Goal: Check status: Check status

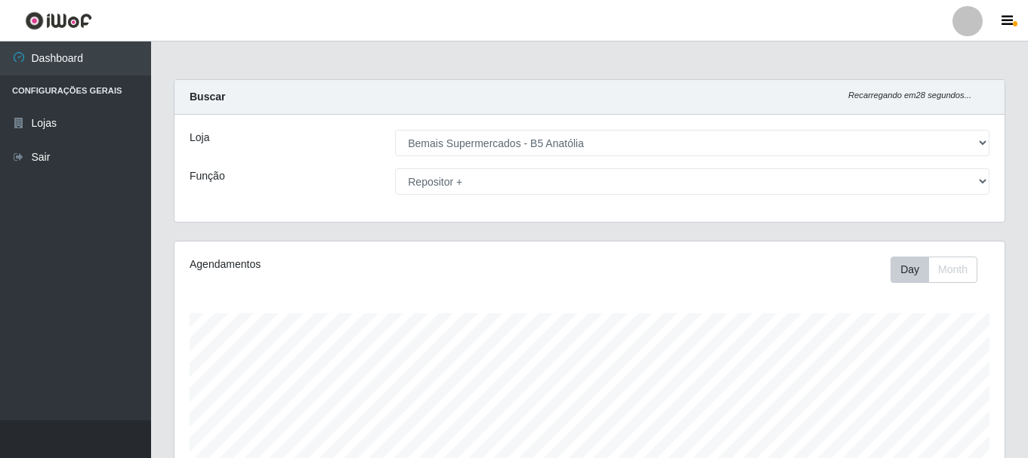
select select "405"
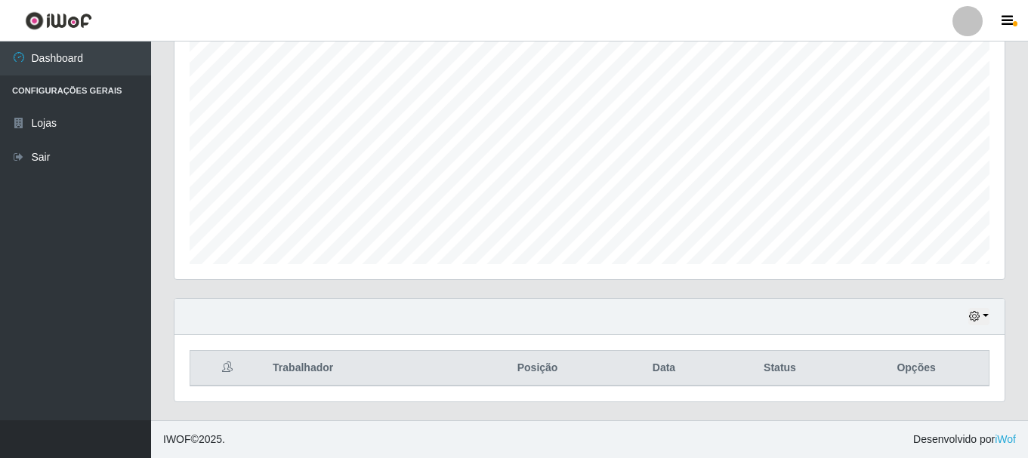
scroll to position [276, 0]
click at [985, 315] on button "button" at bounding box center [978, 316] width 21 height 17
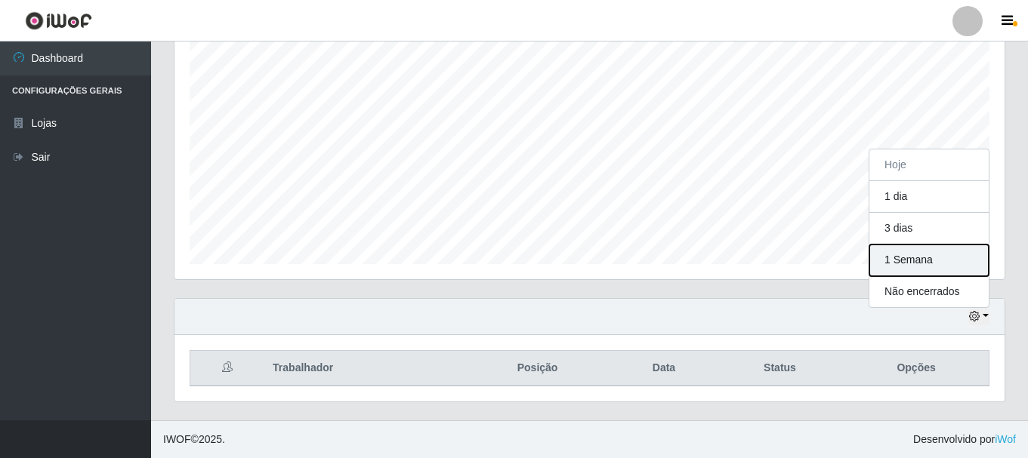
click at [902, 256] on button "1 Semana" at bounding box center [928, 261] width 119 height 32
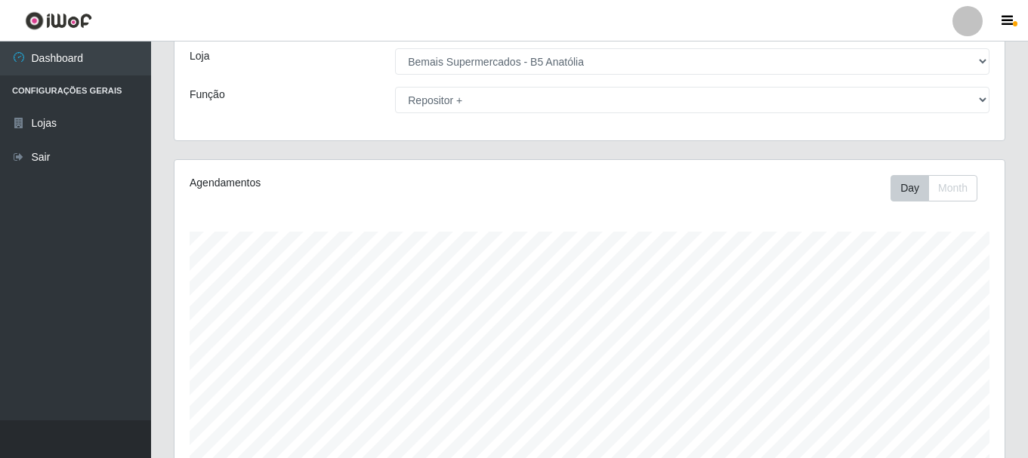
scroll to position [49, 0]
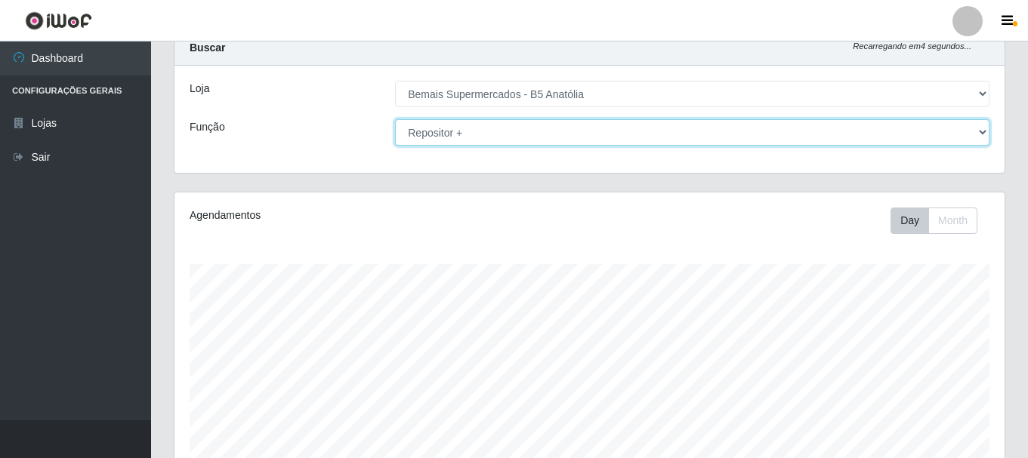
click at [634, 138] on select "[Selecione...] ASG ASG + ASG ++ Auxiliar de Estacionamento Auxiliar de Estacion…" at bounding box center [692, 132] width 594 height 26
select select "72"
click at [395, 119] on select "[Selecione...] ASG ASG + ASG ++ Auxiliar de Estacionamento Auxiliar de Estacion…" at bounding box center [692, 132] width 594 height 26
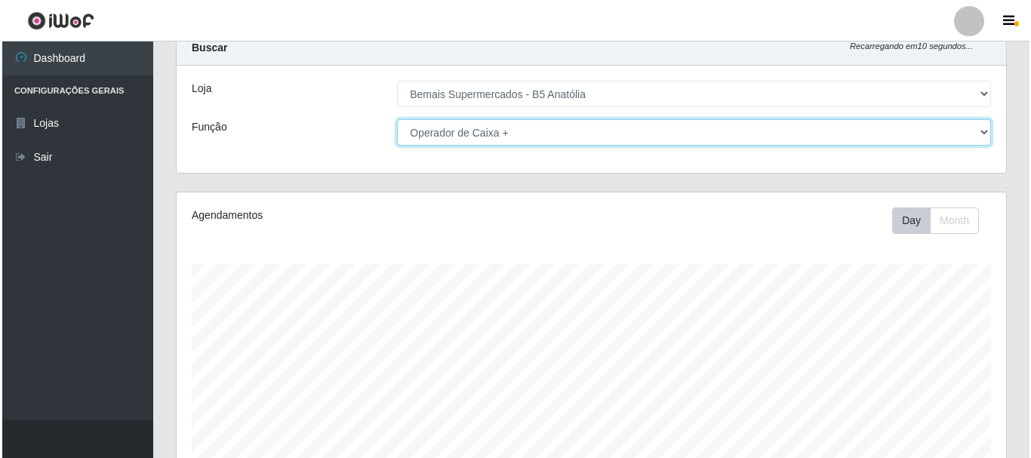
scroll to position [578, 0]
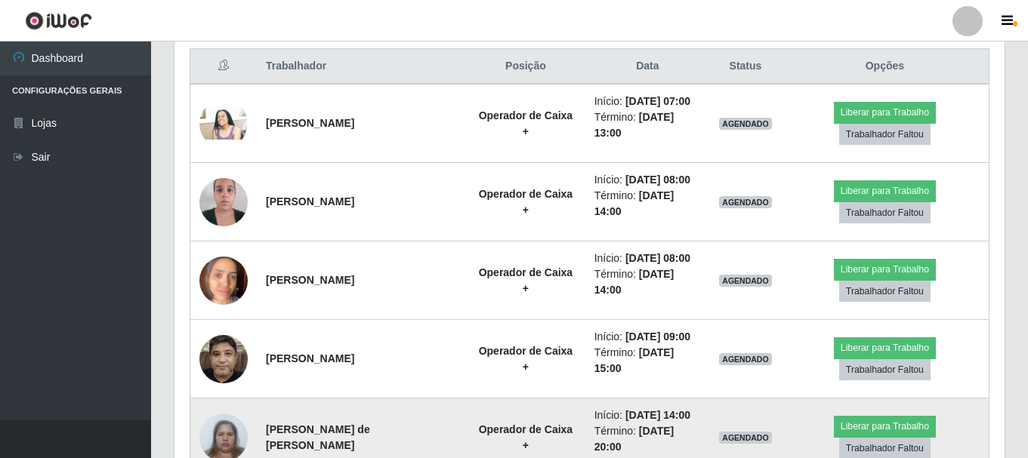
click at [219, 431] on img at bounding box center [223, 437] width 48 height 64
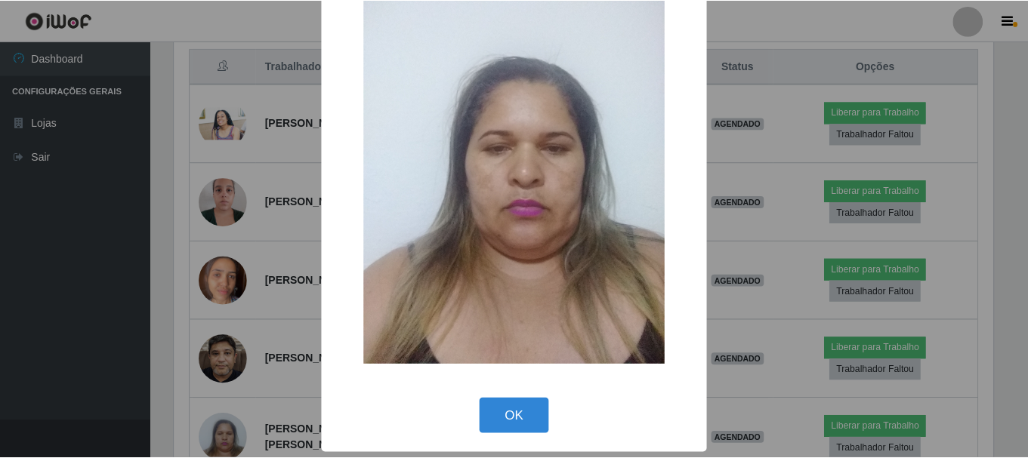
scroll to position [76, 0]
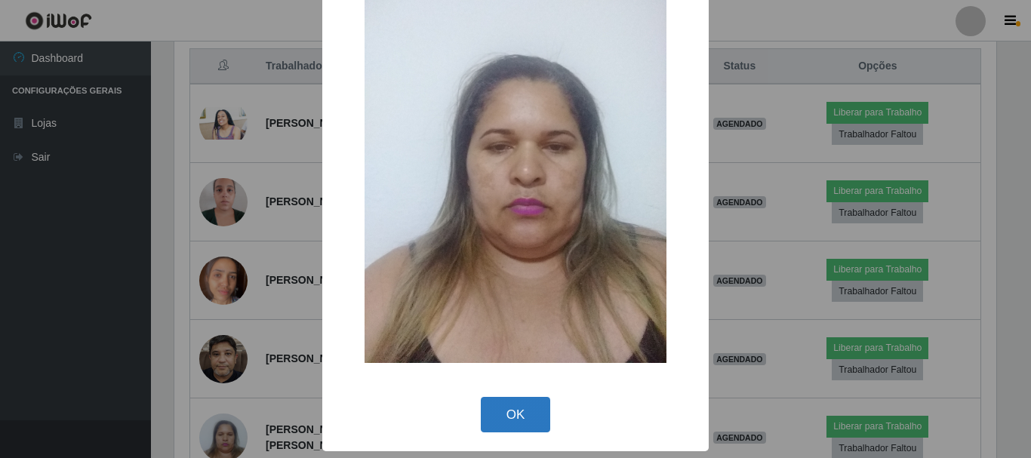
click at [510, 411] on button "OK" at bounding box center [516, 414] width 70 height 35
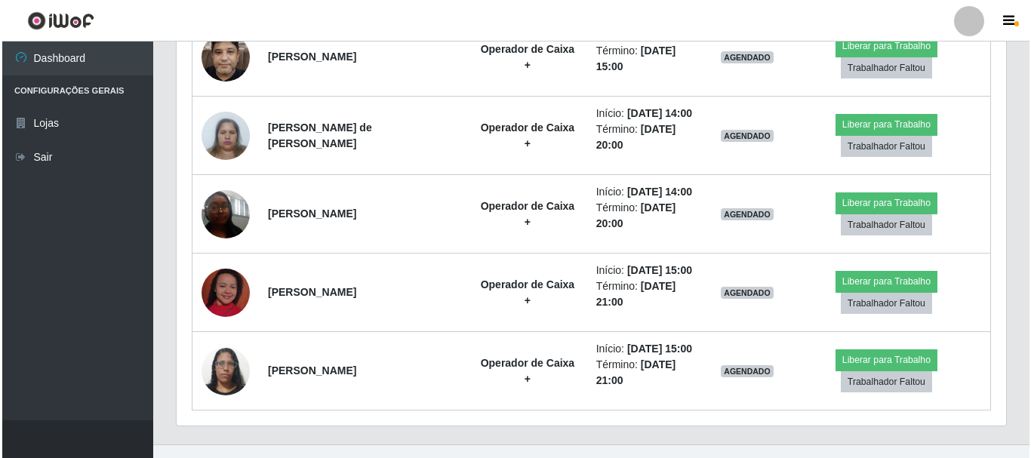
scroll to position [502, 0]
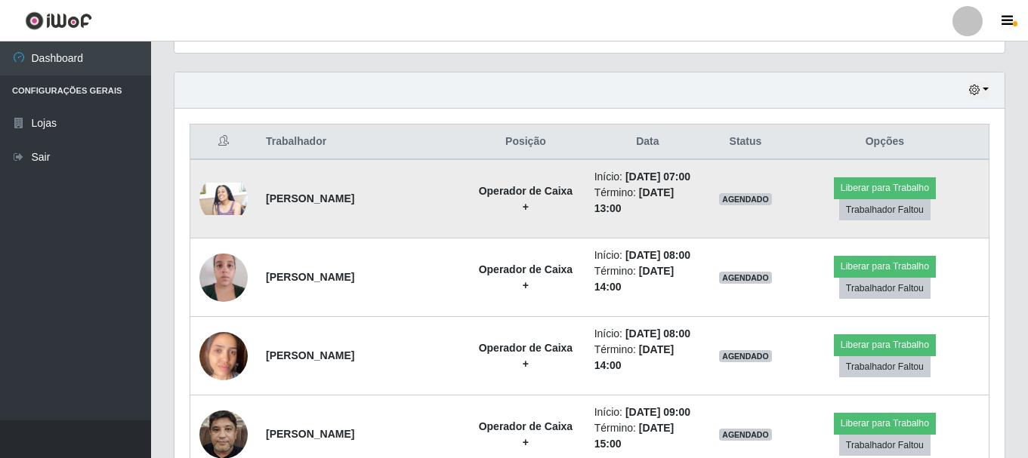
click at [219, 203] on img at bounding box center [223, 199] width 48 height 32
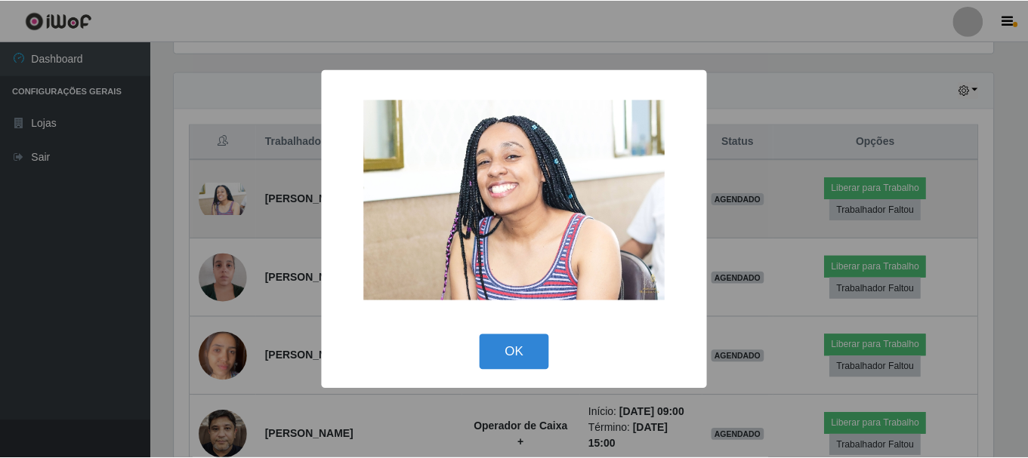
scroll to position [313, 822]
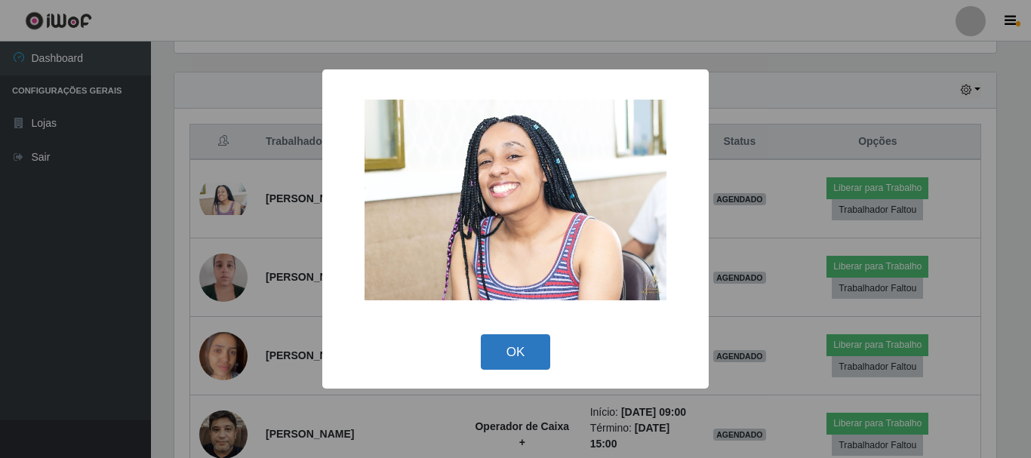
click at [485, 344] on button "OK" at bounding box center [516, 351] width 70 height 35
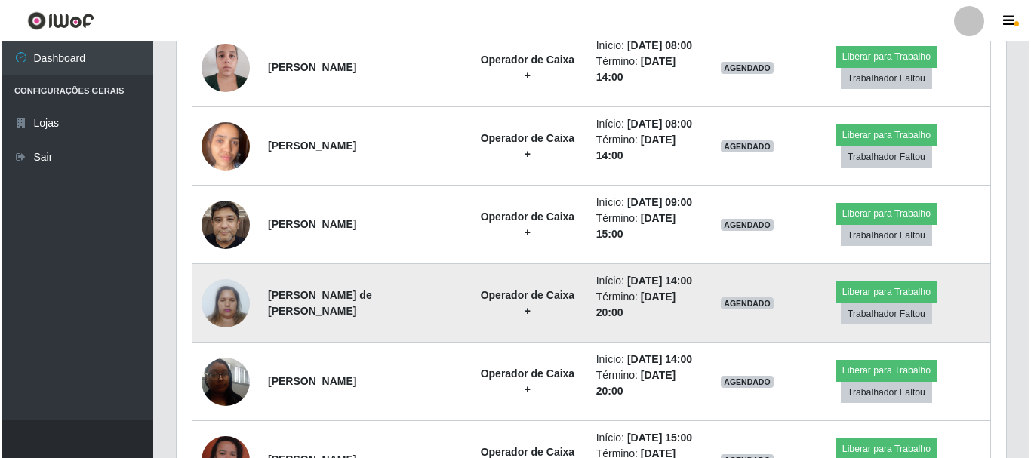
scroll to position [729, 0]
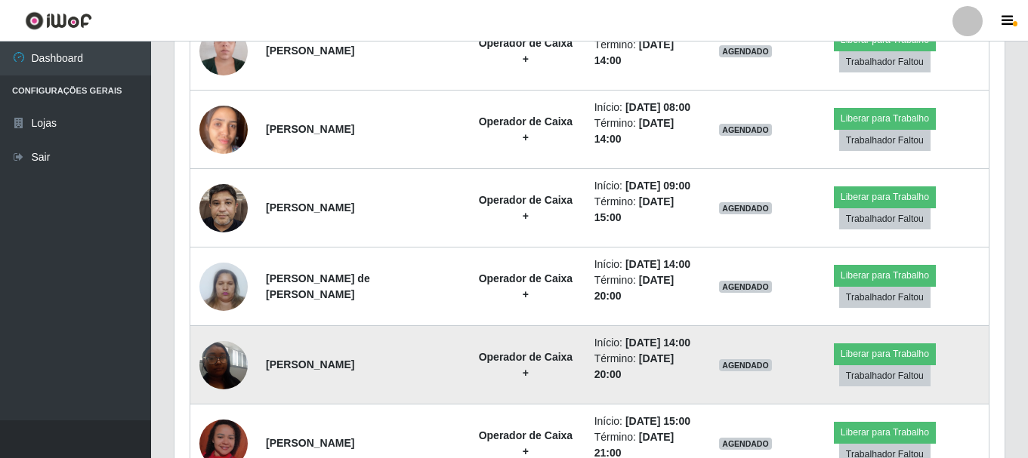
click at [233, 368] on img at bounding box center [223, 365] width 48 height 64
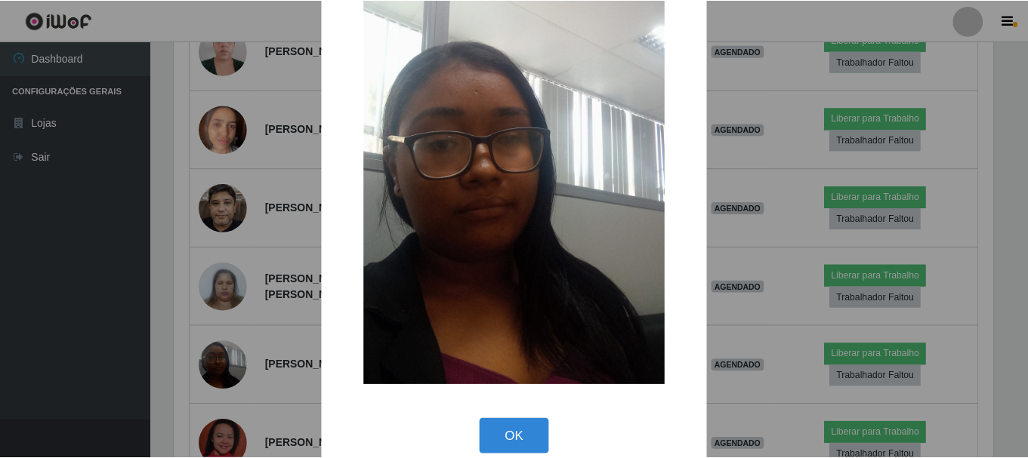
scroll to position [76, 0]
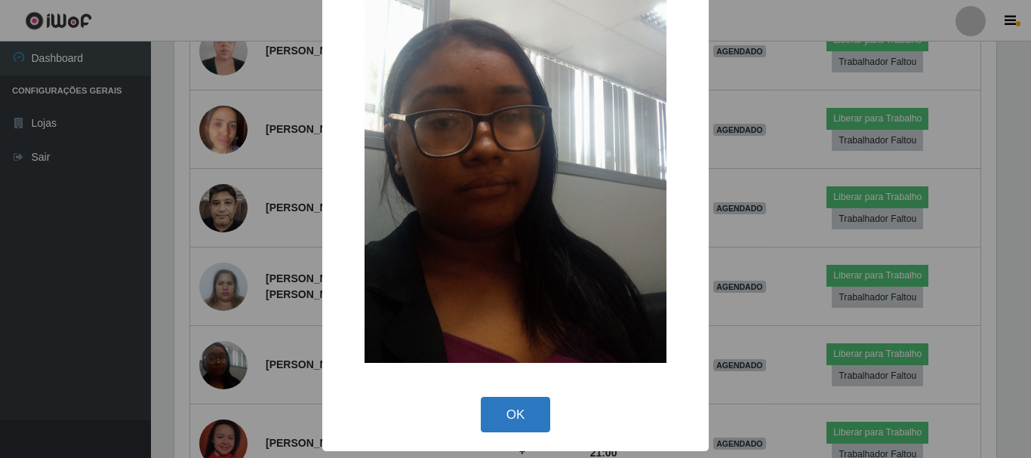
click at [513, 418] on button "OK" at bounding box center [516, 414] width 70 height 35
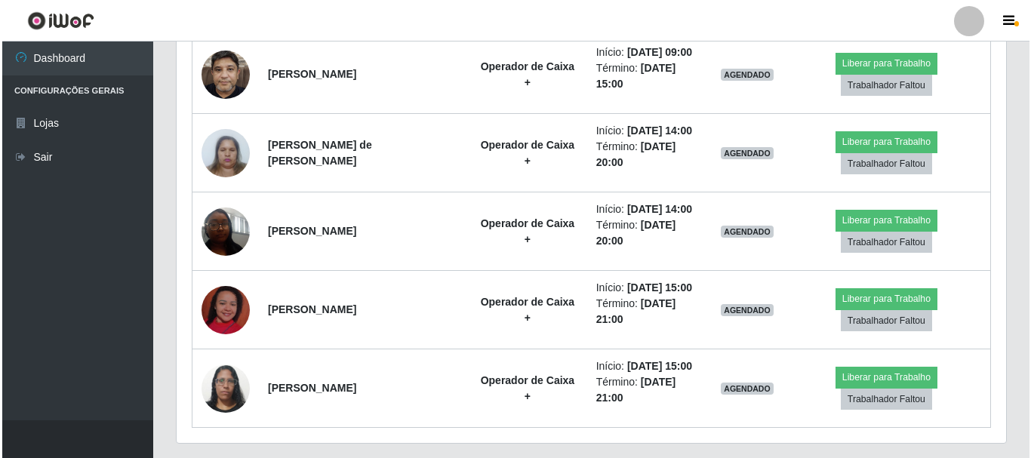
scroll to position [904, 0]
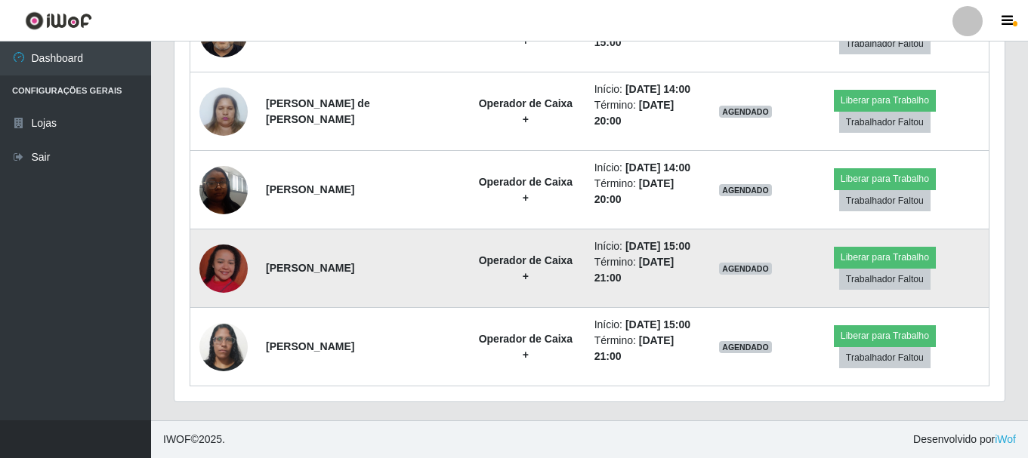
click at [233, 279] on img at bounding box center [223, 269] width 48 height 86
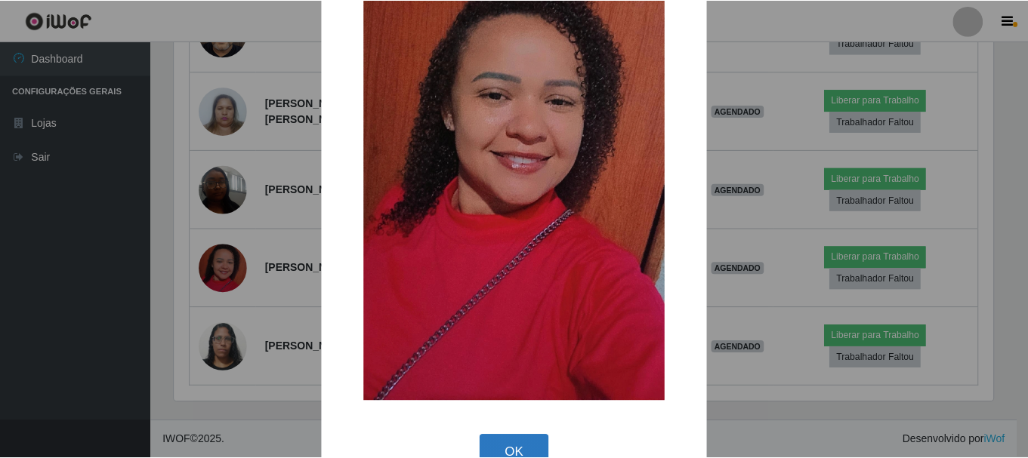
scroll to position [211, 0]
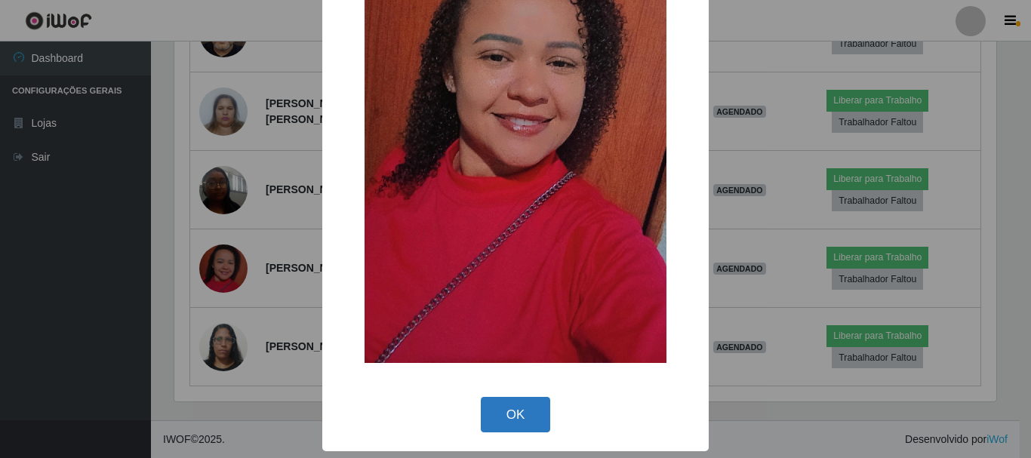
click at [541, 424] on button "OK" at bounding box center [516, 414] width 70 height 35
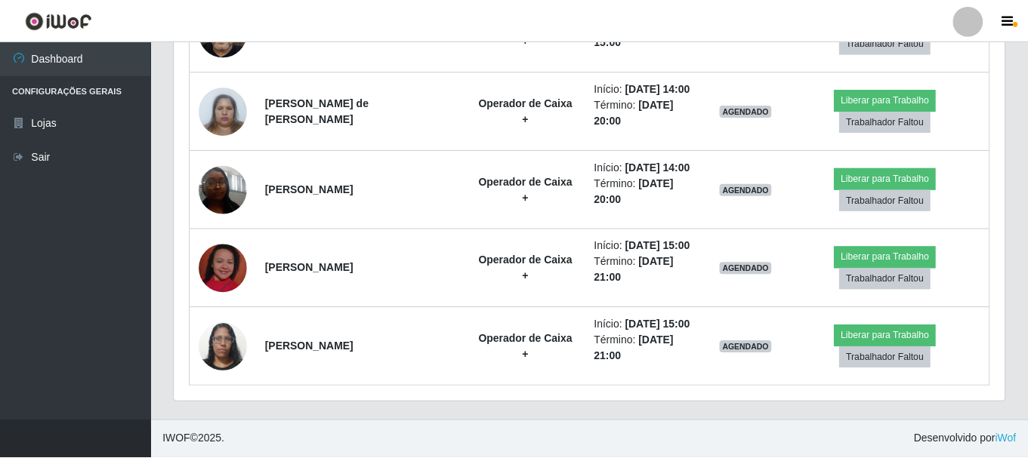
scroll to position [313, 830]
